Goal: Check status: Check status

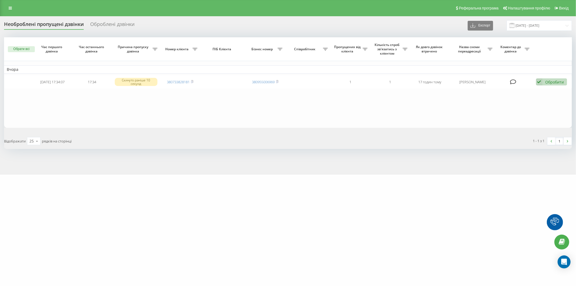
click at [546, 26] on input "[DATE] - [DATE]" at bounding box center [539, 25] width 65 height 11
click at [314, 105] on table "Вчора [DATE] 17:34:07 17:34 Скинуто раніше 10 секунд 380733828181 380955006969 …" at bounding box center [288, 82] width 568 height 91
click at [548, 26] on input "[DATE] - [DATE]" at bounding box center [539, 25] width 65 height 11
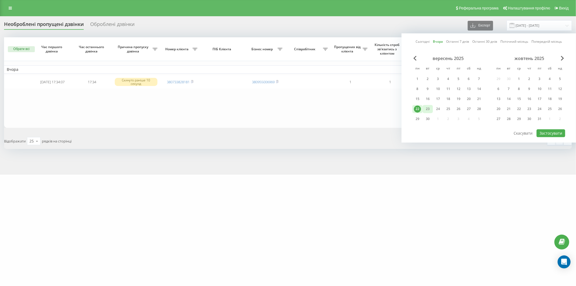
click at [428, 109] on div "23" at bounding box center [427, 108] width 7 height 7
click at [422, 109] on div "22" at bounding box center [418, 109] width 10 height 8
click at [556, 130] on button "Застосувати" at bounding box center [551, 133] width 29 height 8
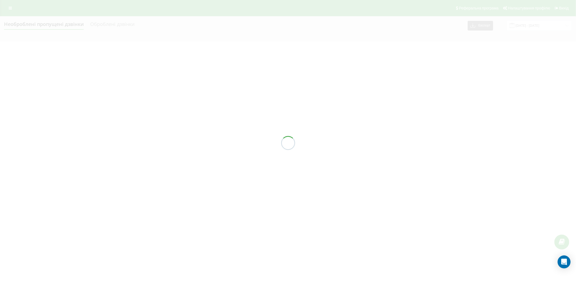
type input "[DATE] - [DATE]"
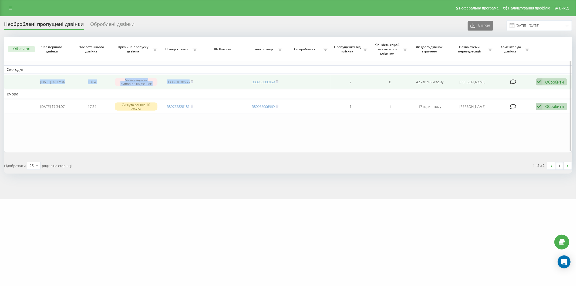
drag, startPoint x: 34, startPoint y: 80, endPoint x: 206, endPoint y: 83, distance: 172.7
click at [206, 83] on tr "[DATE] 09:32:34 10:04 Менеджери не відповіли на дзвінок 380631630555 3809550069…" at bounding box center [288, 82] width 568 height 14
copy tr "[DATE] 09:32:34 10:04 Менеджери не відповіли на дзвінок 380631630555"
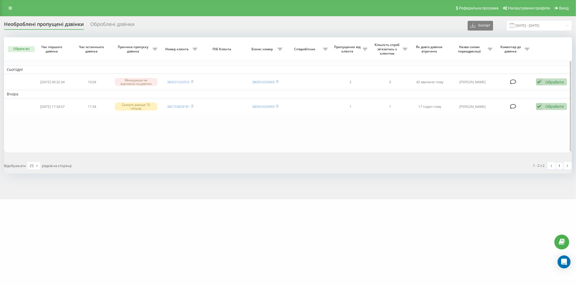
click at [470, 138] on table "Сьогодні [DATE] 09:32:34 10:04 Менеджери не відповіли на дзвінок 380631630555 3…" at bounding box center [288, 94] width 568 height 115
